Goal: Information Seeking & Learning: Learn about a topic

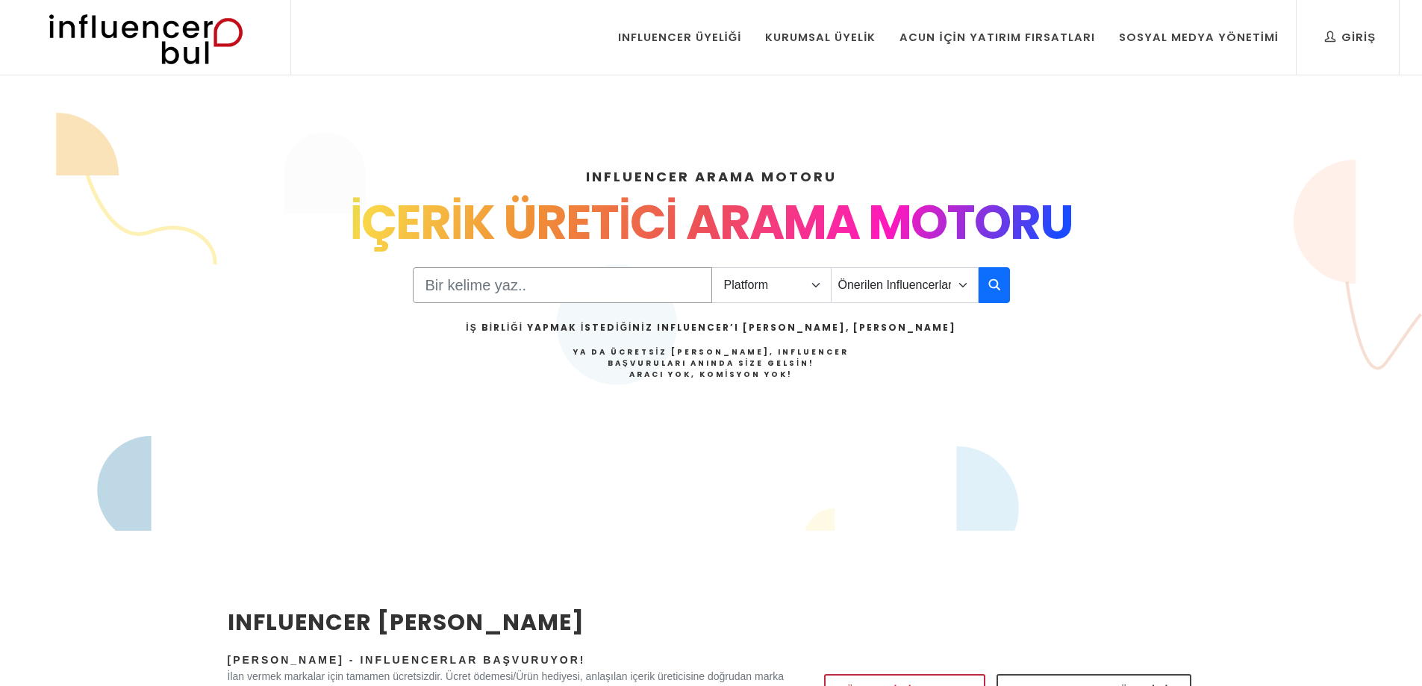
click at [517, 286] on input "Search" at bounding box center [562, 285] width 299 height 36
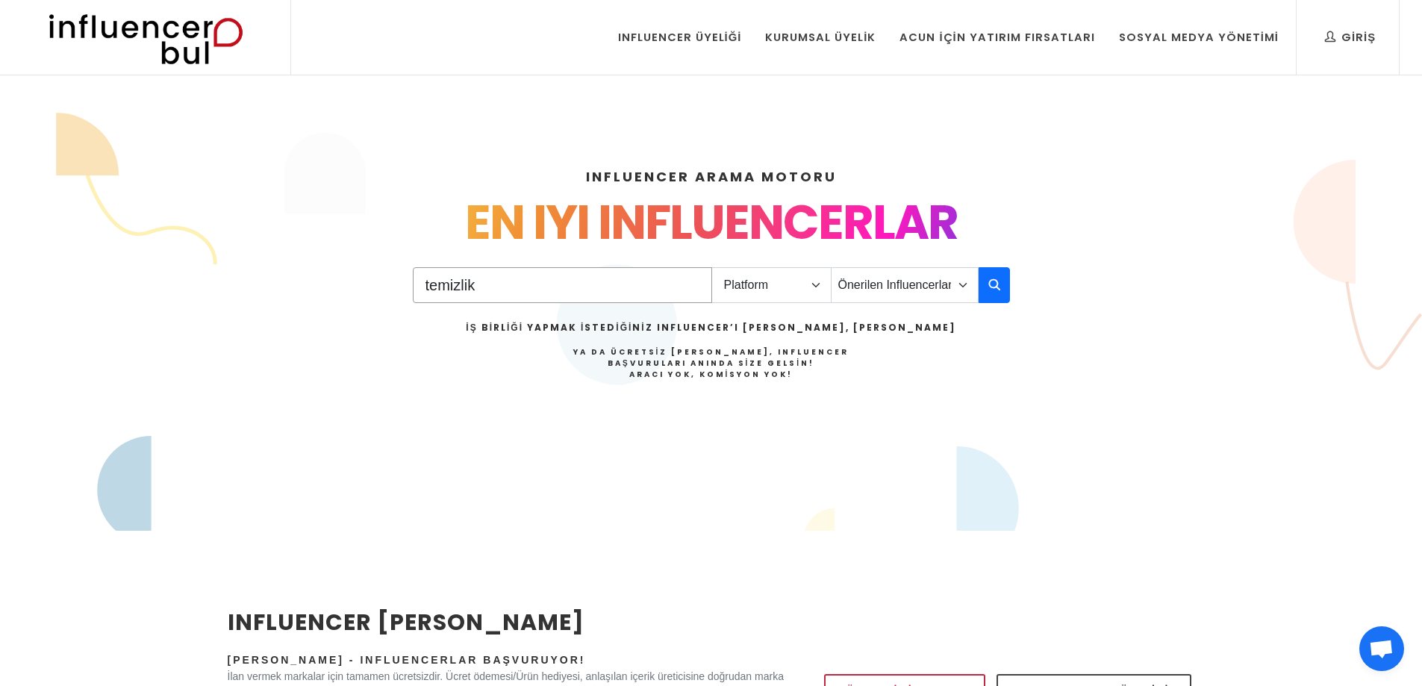
type input "temizlik"
click at [776, 281] on select "Platform Instagram Facebook Youtube Tiktok Twitter Twitch" at bounding box center [771, 285] width 120 height 36
select select "1"
click at [711, 267] on select "Platform Instagram Facebook Youtube Tiktok Twitter Twitch" at bounding box center [771, 285] width 120 height 36
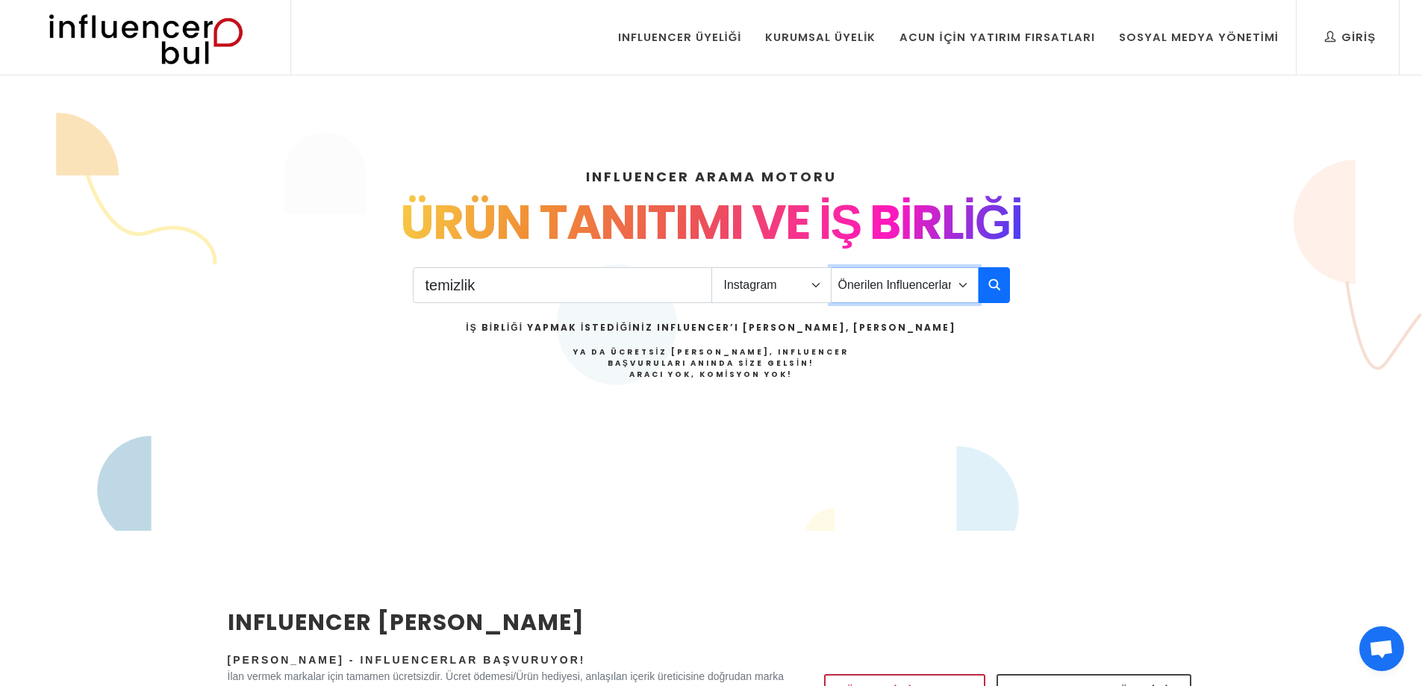
click at [966, 287] on select "Önerilen Influencerlar Aile & Çocuk & Ebeveyn Alışveriş & Giyim & Aksesuar Arab…" at bounding box center [905, 285] width 148 height 36
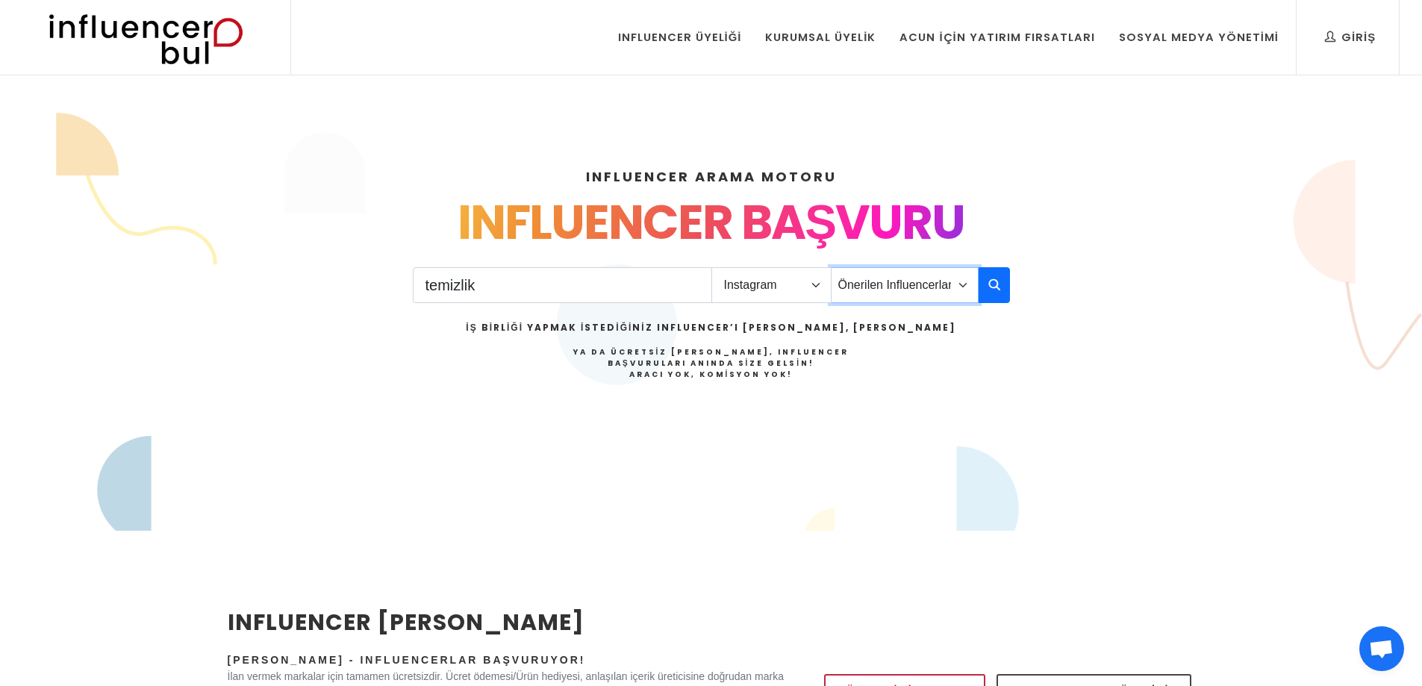
select select "40"
click at [831, 267] on select "Önerilen Influencerlar Aile & Çocuk & Ebeveyn Alışveriş & Giyim & Aksesuar Arab…" at bounding box center [905, 285] width 148 height 36
click at [990, 290] on icon "button" at bounding box center [994, 284] width 12 height 18
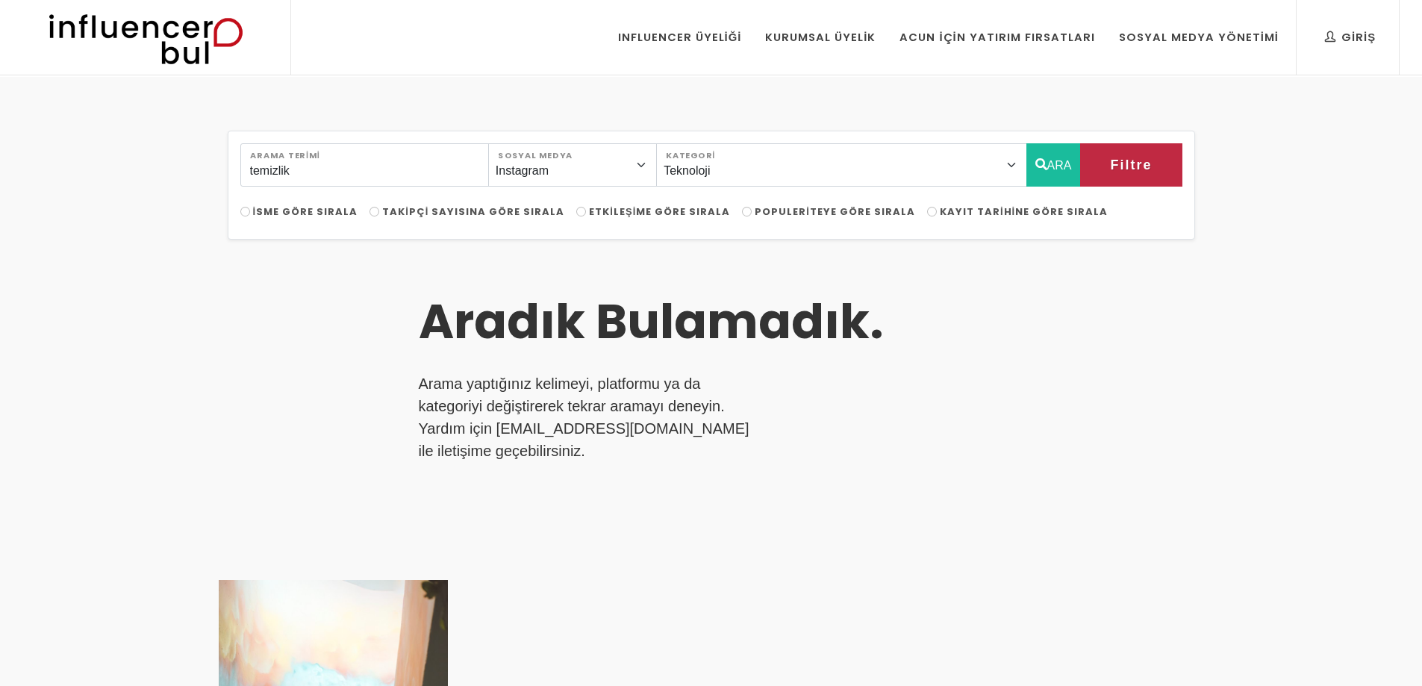
select select "40"
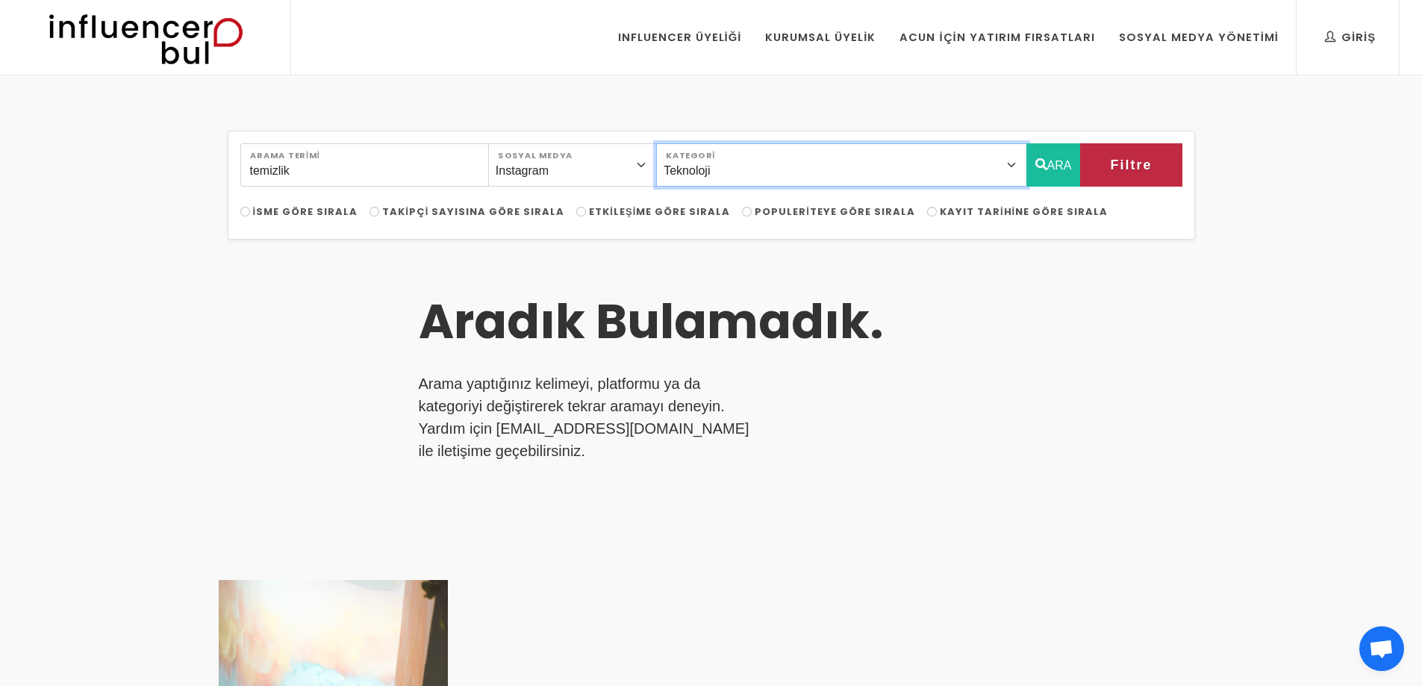
click at [1001, 159] on select "Önerilen Influencerlar Aile & [PERSON_NAME] & [PERSON_NAME] [PERSON_NAME] & [PE…" at bounding box center [841, 164] width 370 height 43
click at [926, 185] on select "Önerilen Influencerlar Aile & Çocuk & Ebeveyn Alışveriş & Giyim & Aksesuar Arab…" at bounding box center [841, 164] width 370 height 43
click at [1059, 168] on button "ARA" at bounding box center [1053, 164] width 54 height 43
click at [1036, 165] on icon "button" at bounding box center [1041, 164] width 12 height 18
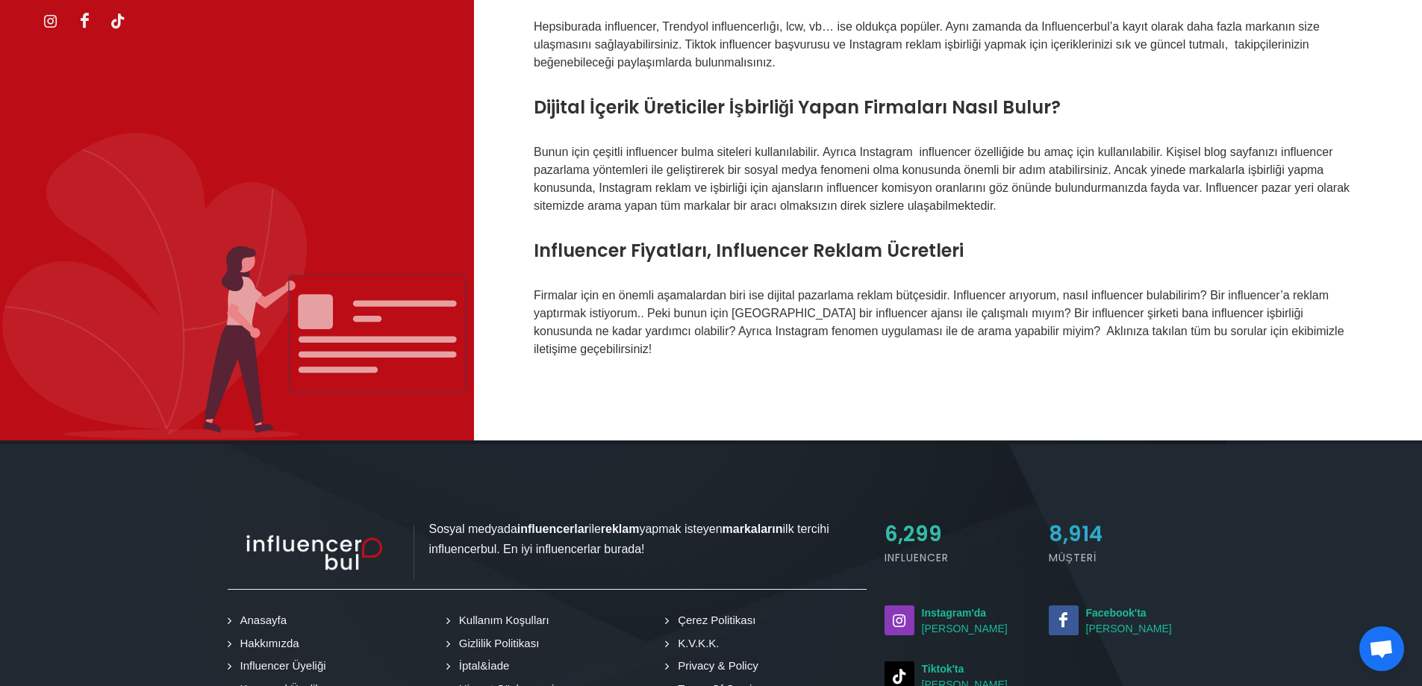
scroll to position [746, 0]
